Goal: Information Seeking & Learning: Learn about a topic

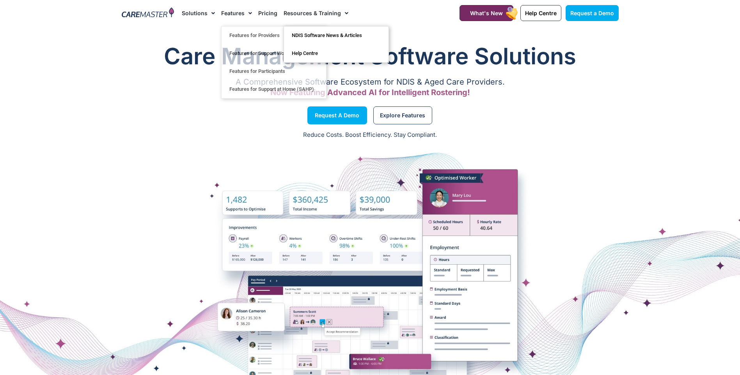
drag, startPoint x: 339, startPoint y: 12, endPoint x: 317, endPoint y: 12, distance: 22.6
click at [341, 12] on span "Menu" at bounding box center [344, 13] width 7 height 13
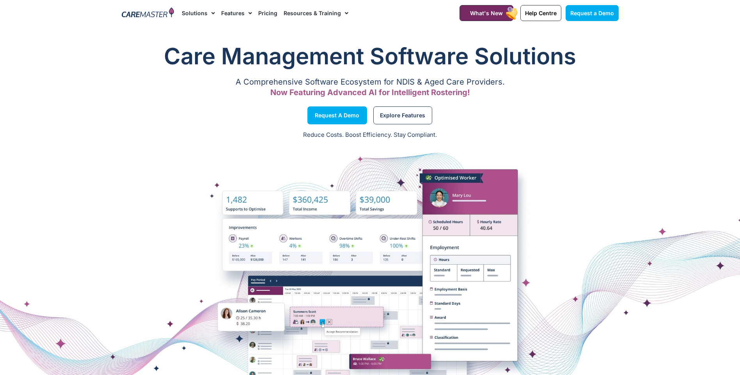
click at [270, 12] on link "Pricing" at bounding box center [267, 13] width 19 height 26
